Goal: Navigation & Orientation: Understand site structure

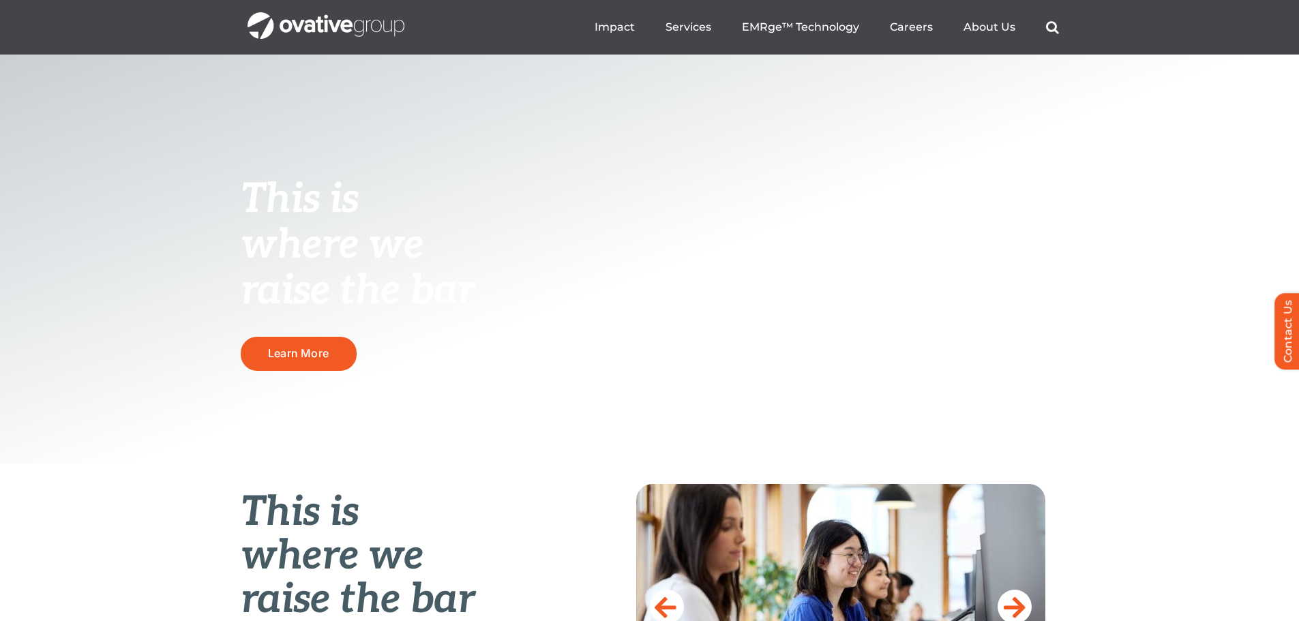
scroll to position [136, 0]
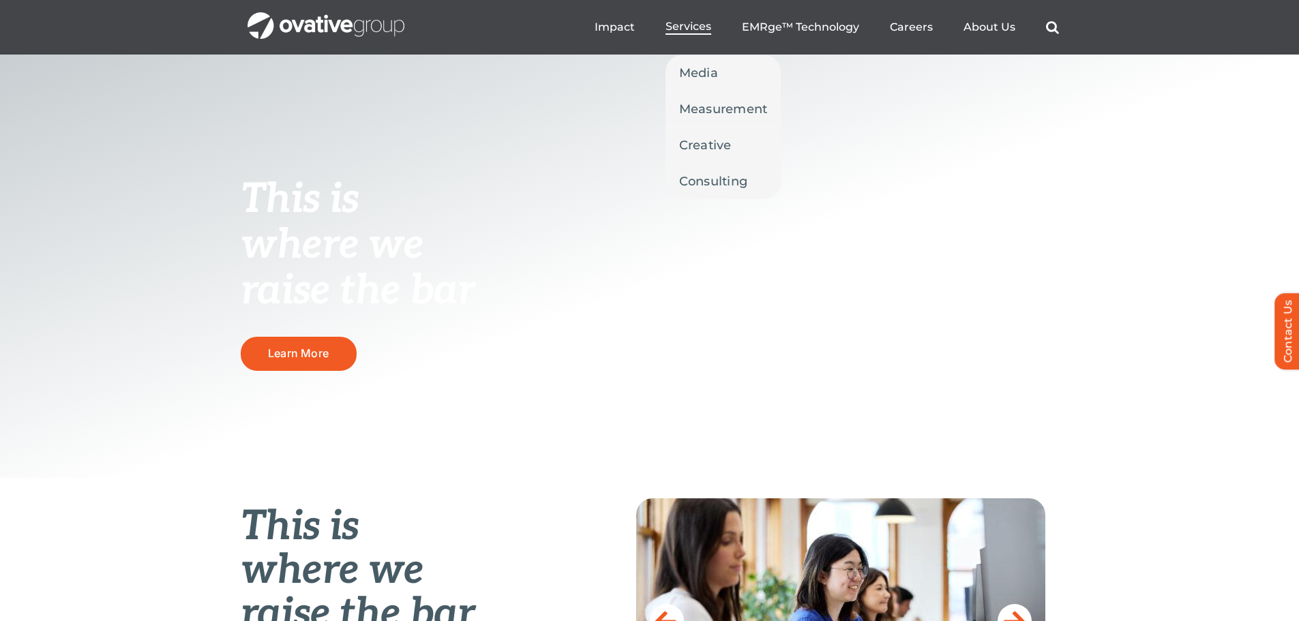
click at [678, 34] on link "Services" at bounding box center [688, 27] width 46 height 15
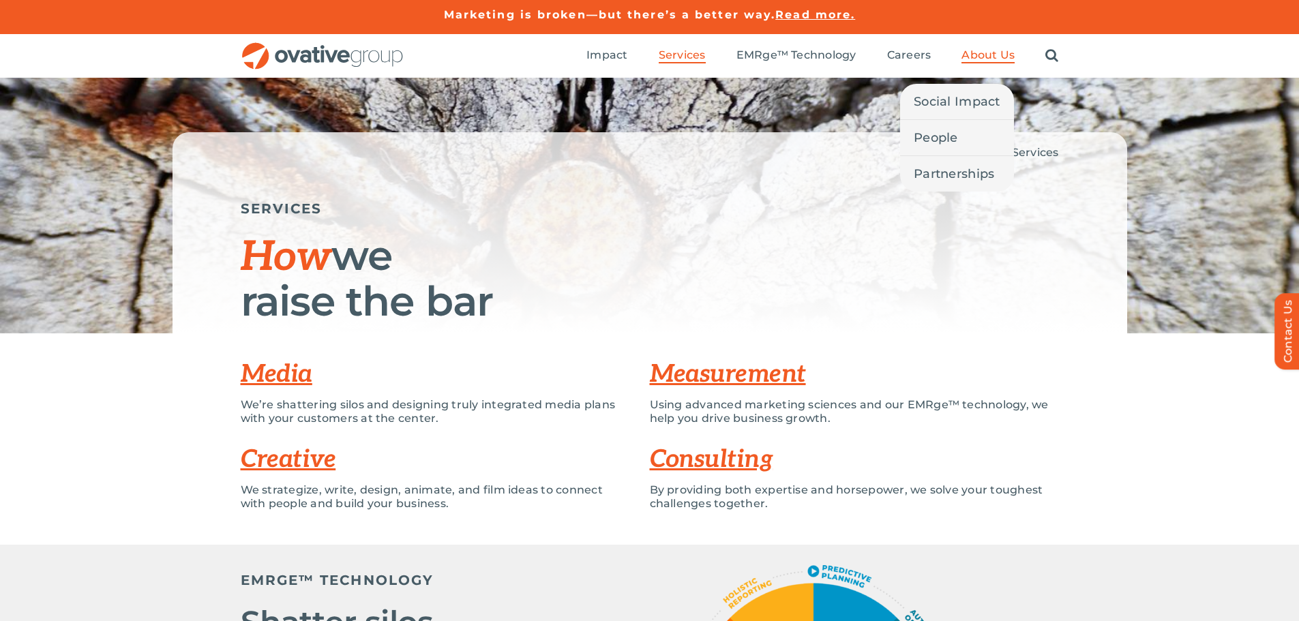
click at [978, 53] on span "About Us" at bounding box center [987, 55] width 53 height 14
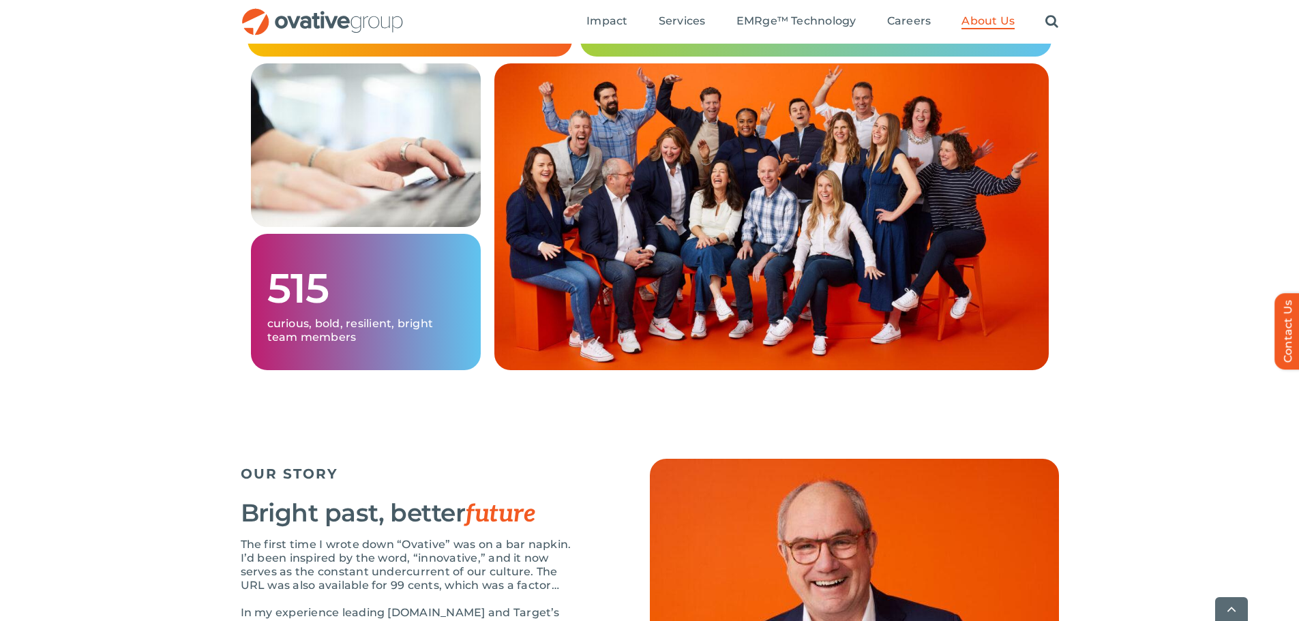
scroll to position [1159, 0]
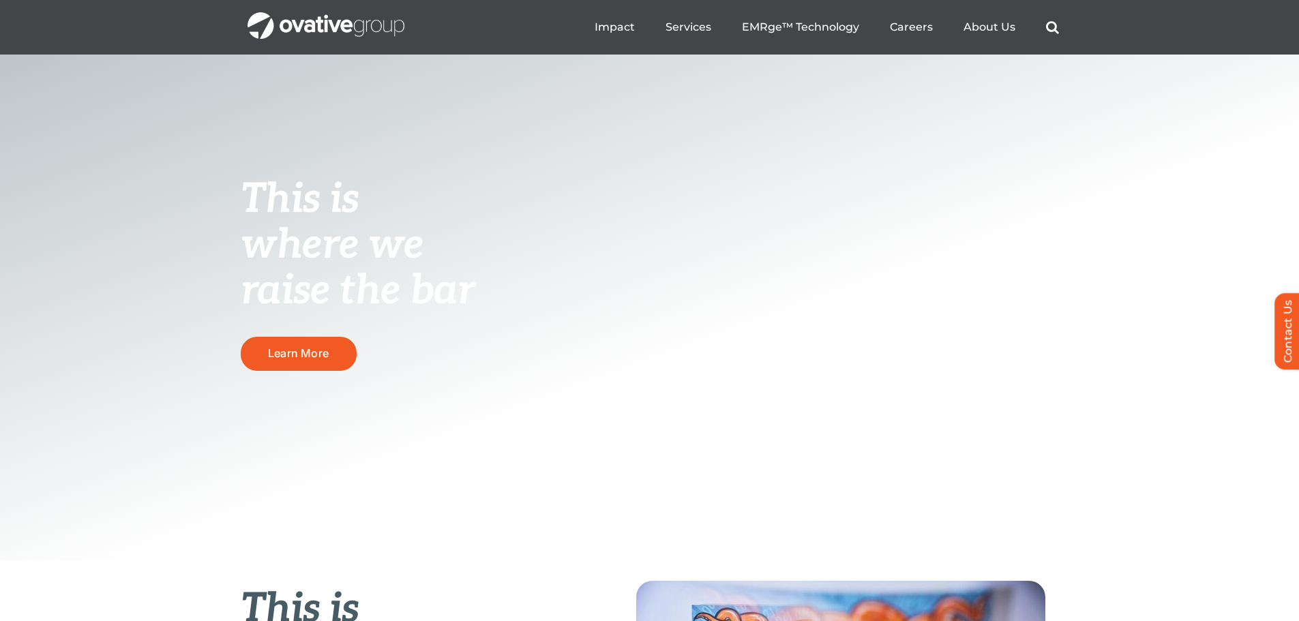
scroll to position [136, 0]
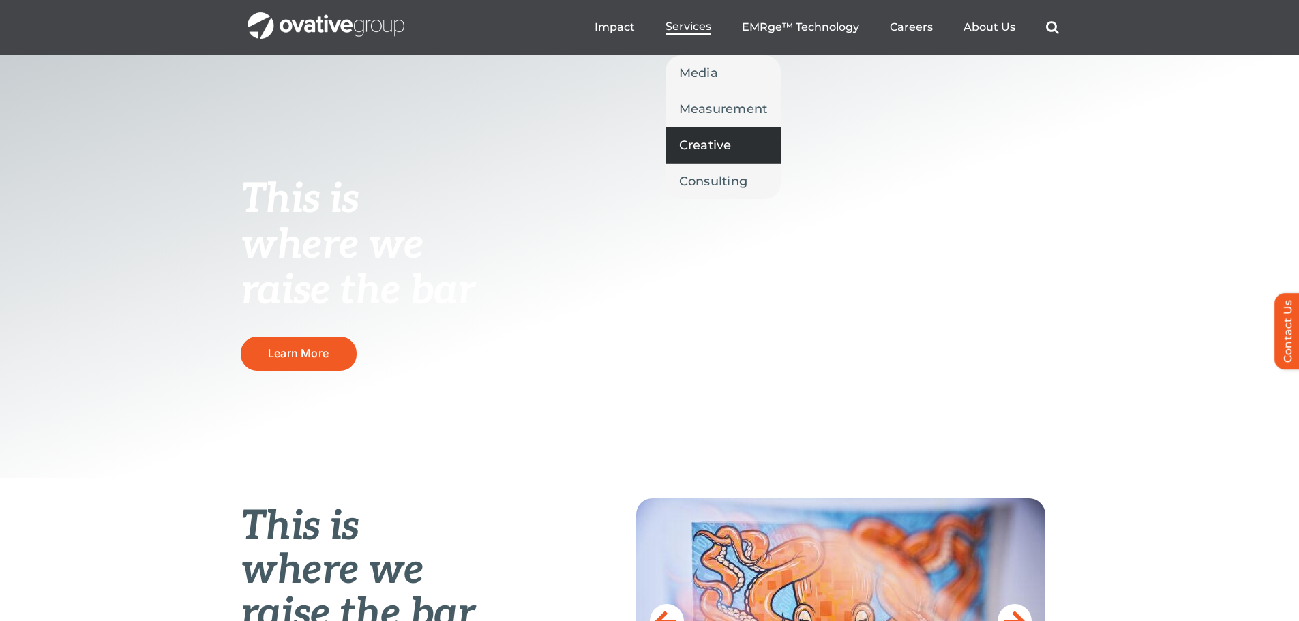
click at [728, 155] on link "Creative" at bounding box center [723, 144] width 116 height 35
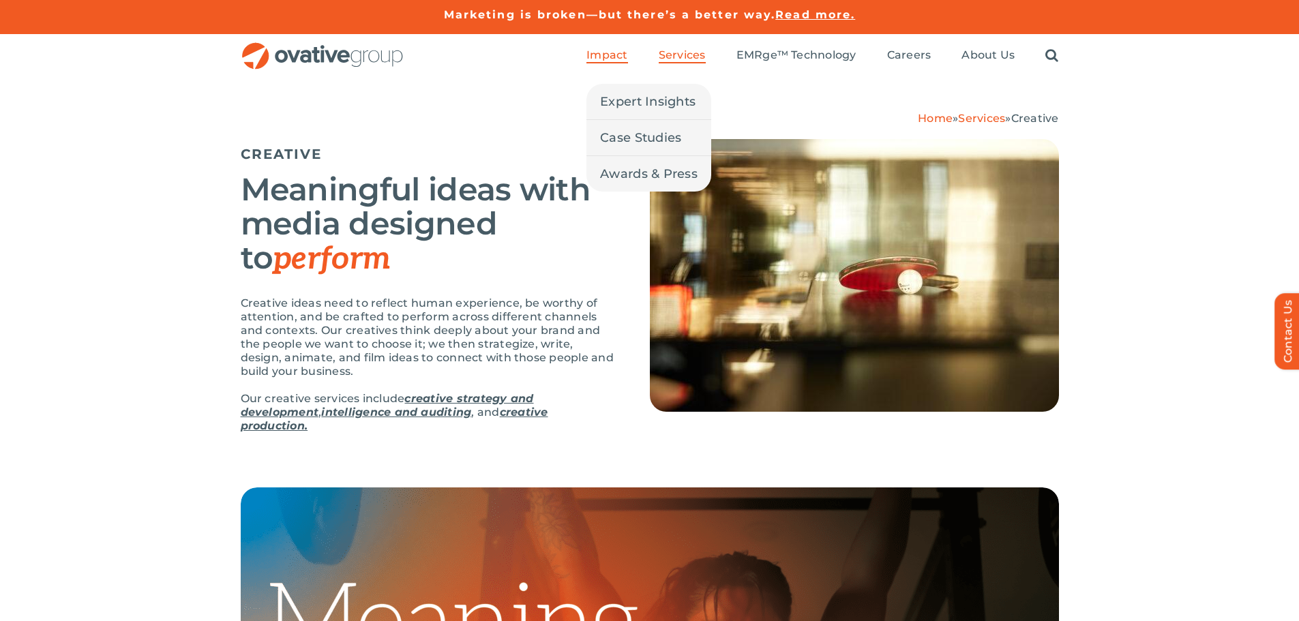
click at [624, 53] on span "Impact" at bounding box center [606, 55] width 41 height 14
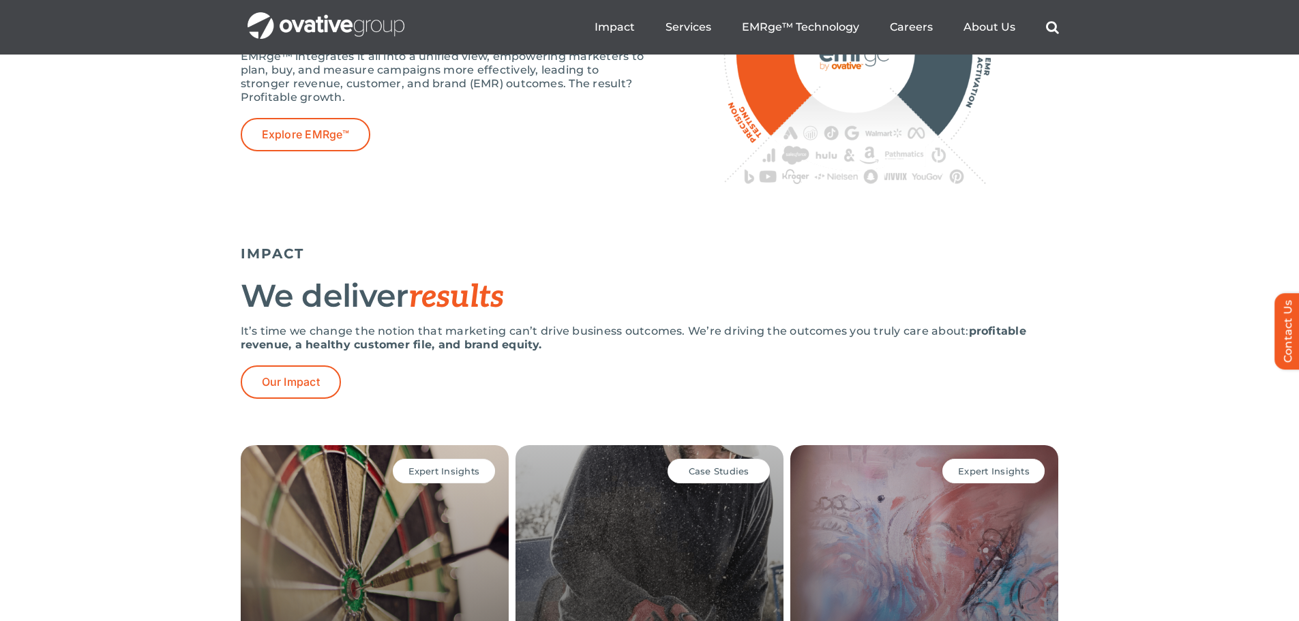
scroll to position [2454, 0]
